Goal: Transaction & Acquisition: Purchase product/service

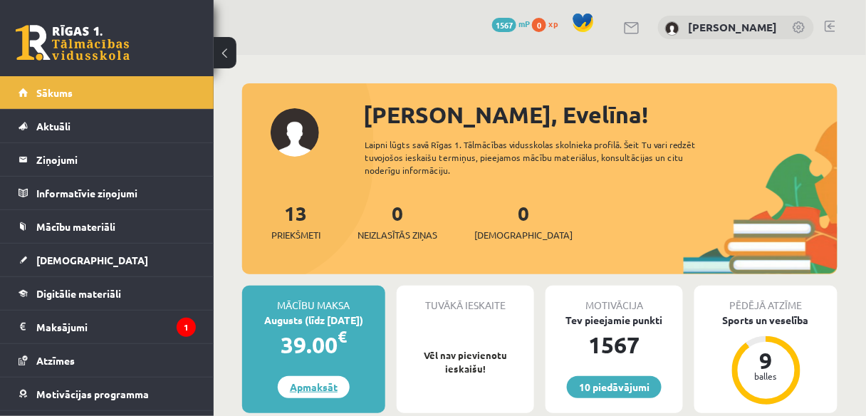
click at [311, 383] on link "Apmaksāt" at bounding box center [314, 387] width 72 height 22
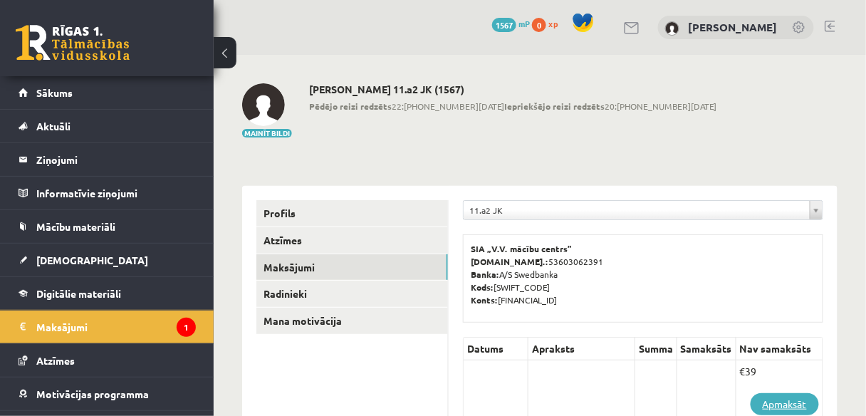
click at [780, 402] on link "Apmaksāt" at bounding box center [785, 404] width 68 height 22
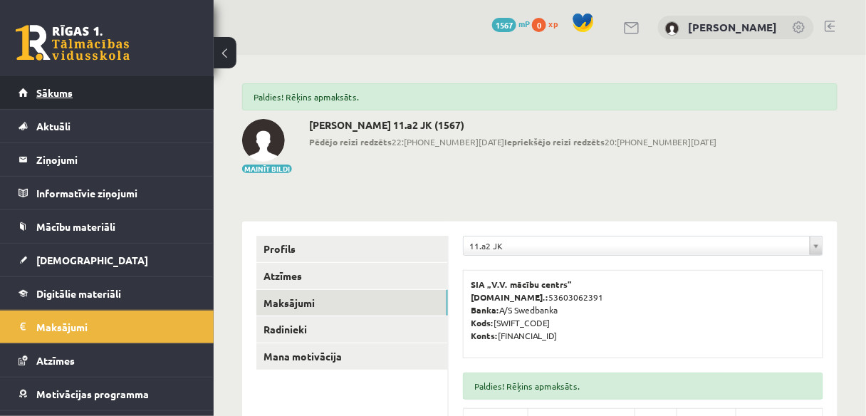
click at [154, 100] on link "Sākums" at bounding box center [107, 92] width 177 height 33
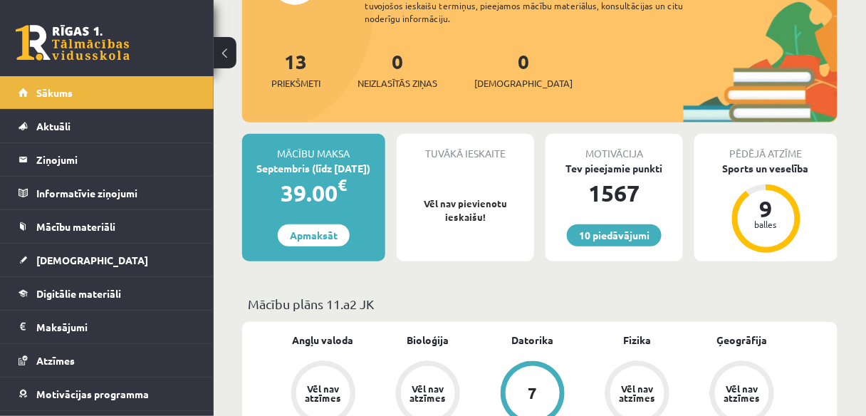
scroll to position [148, 0]
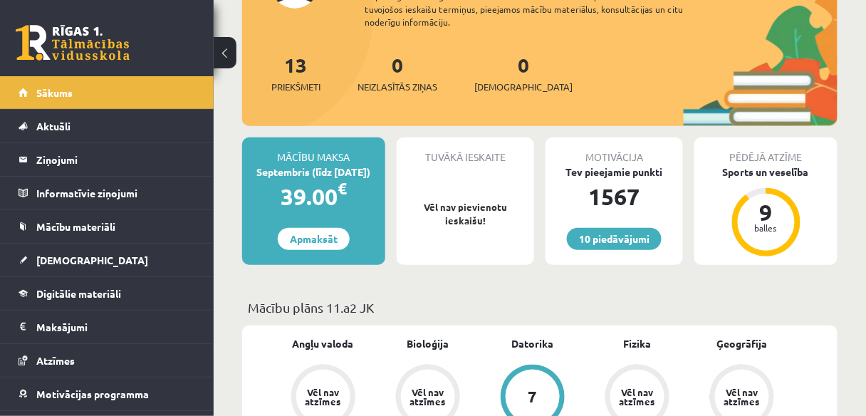
click at [338, 154] on div "Mācību maksa" at bounding box center [313, 150] width 143 height 27
click at [343, 177] on div "Septembris (līdz 15.09.25)" at bounding box center [313, 172] width 143 height 15
click at [333, 243] on link "Apmaksāt" at bounding box center [314, 239] width 72 height 22
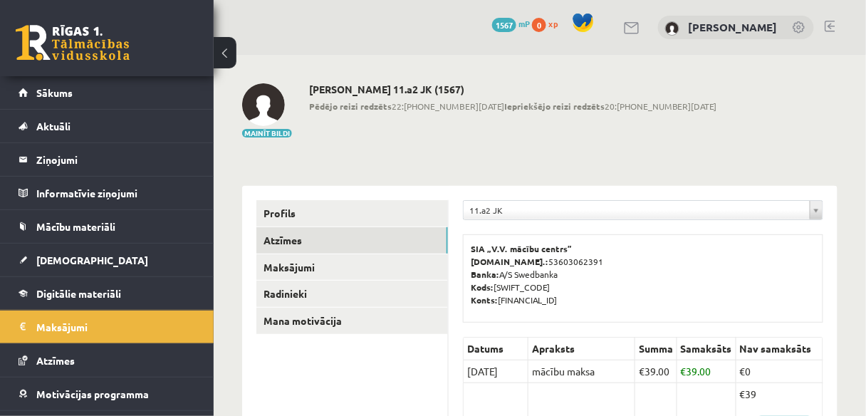
click at [333, 243] on link "Atzīmes" at bounding box center [352, 240] width 192 height 26
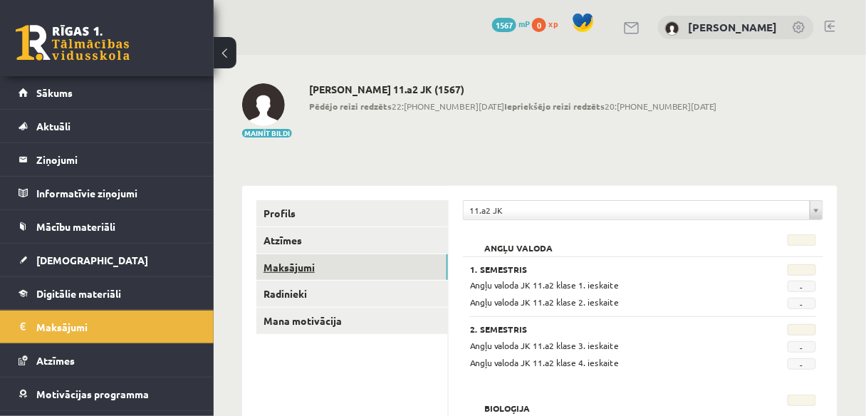
click at [392, 264] on link "Maksājumi" at bounding box center [352, 267] width 192 height 26
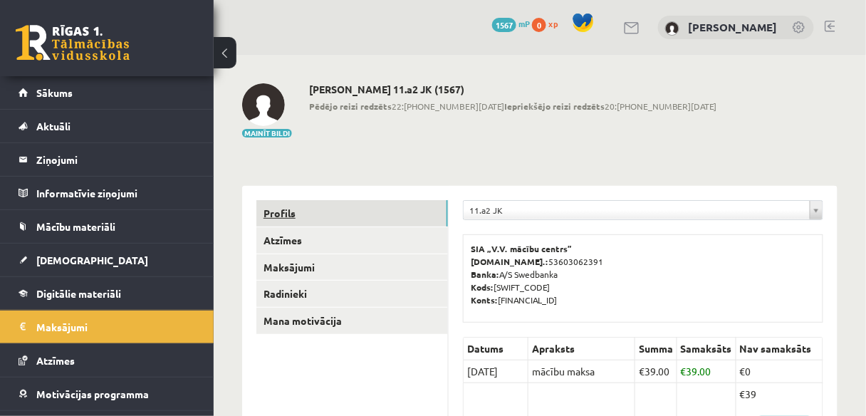
click at [336, 214] on link "Profils" at bounding box center [352, 213] width 192 height 26
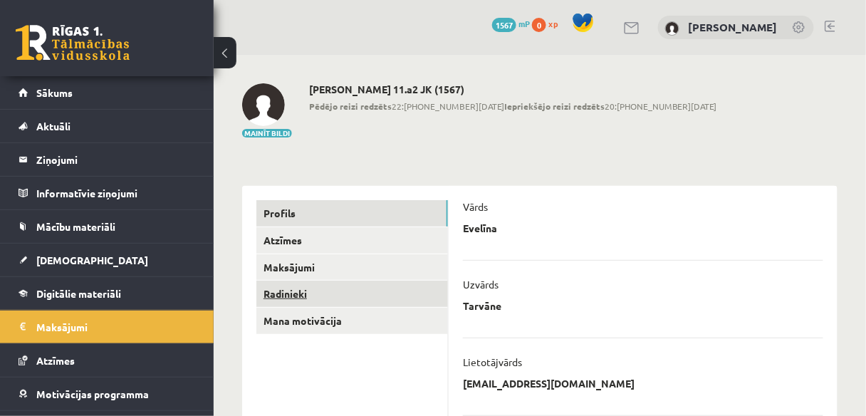
click at [299, 285] on link "Radinieki" at bounding box center [352, 294] width 192 height 26
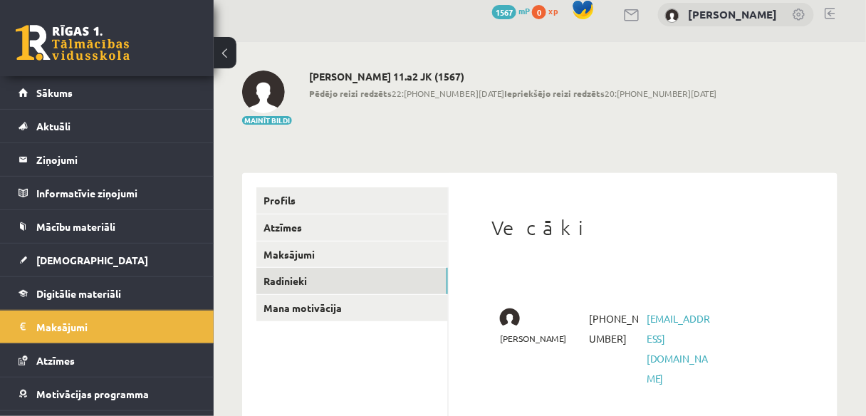
scroll to position [25, 0]
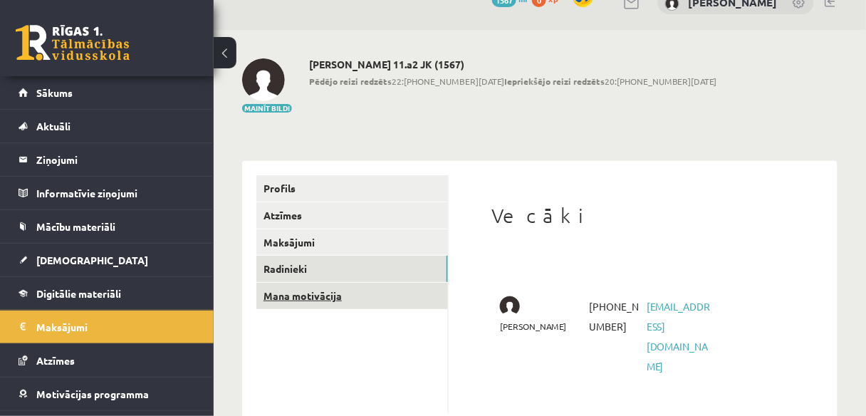
click at [333, 296] on link "Mana motivācija" at bounding box center [352, 296] width 192 height 26
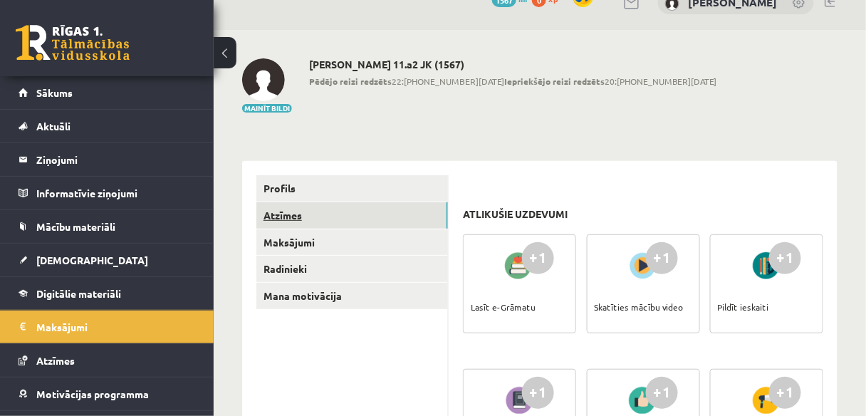
click at [327, 219] on link "Atzīmes" at bounding box center [352, 215] width 192 height 26
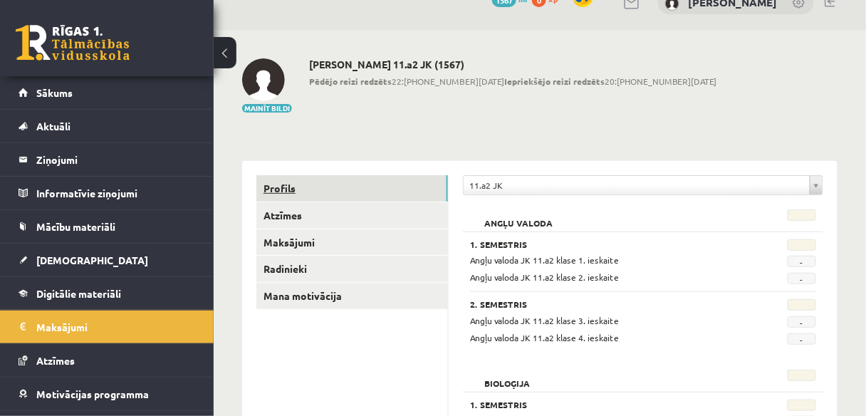
click at [343, 195] on link "Profils" at bounding box center [352, 188] width 192 height 26
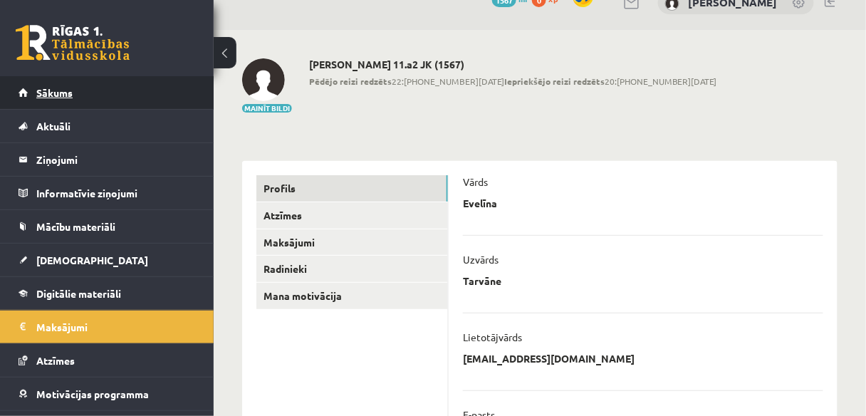
click at [117, 95] on link "Sākums" at bounding box center [107, 92] width 177 height 33
